Goal: Transaction & Acquisition: Purchase product/service

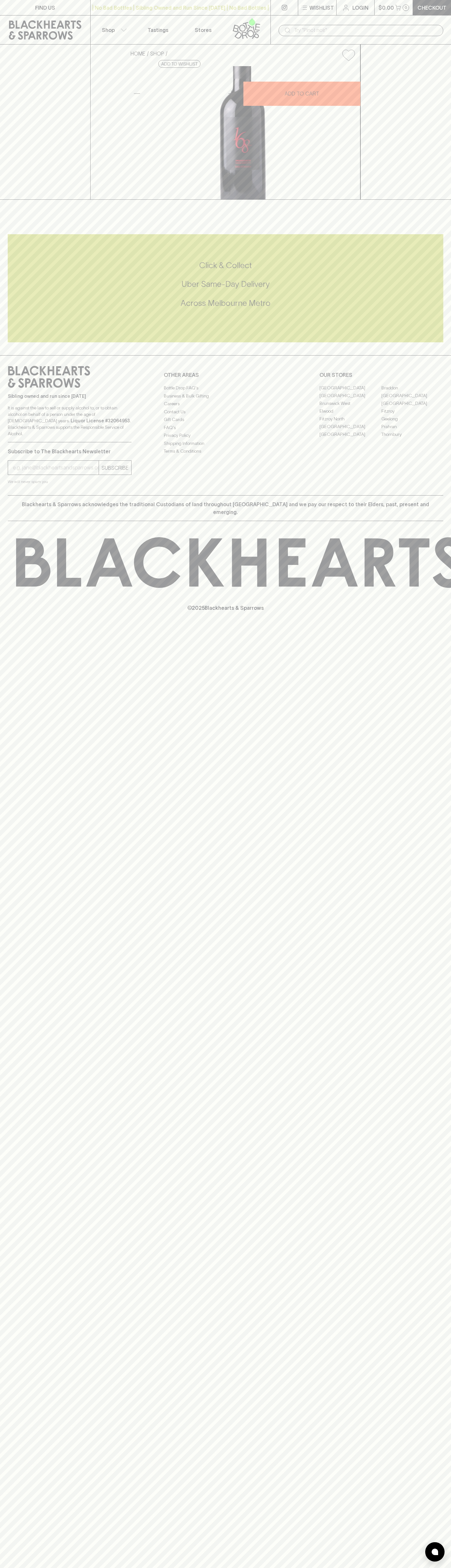
click at [441, 29] on div "​" at bounding box center [361, 30] width 165 height 12
click at [420, 342] on div "Click & Collect Uber Same-Day Delivery Across [GEOGRAPHIC_DATA] Metro" at bounding box center [226, 288] width 436 height 108
click at [356, 1568] on html "FIND US | No Bad Bottles | Sibling Owned and Run Since [DATE] | No Bad Bottles …" at bounding box center [226, 784] width 451 height 1568
click at [7, 771] on div "FIND US | No Bad Bottles | Sibling Owned and Run Since [DATE] | No Bad Bottles …" at bounding box center [226, 784] width 451 height 1568
